Goal: Find specific page/section: Find specific page/section

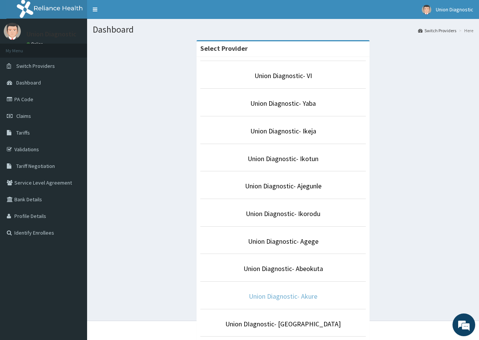
click at [294, 298] on link "Union Diagnostic- Akure" at bounding box center [283, 296] width 69 height 9
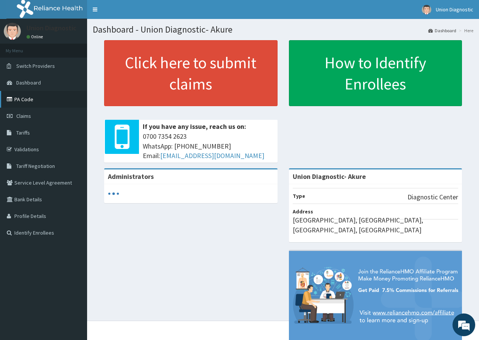
click at [18, 100] on link "PA Code" at bounding box center [43, 99] width 87 height 17
